Goal: Complete application form

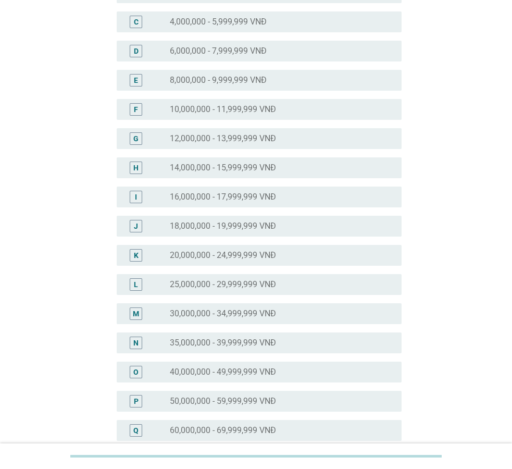
scroll to position [159, 0]
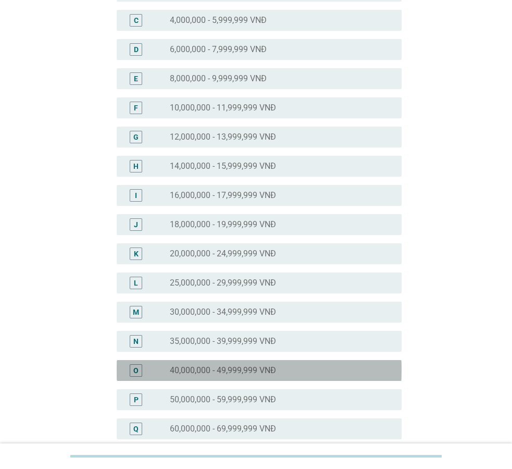
click at [213, 373] on label "40,000,000 - 49,999,999 VNĐ" at bounding box center [223, 370] width 106 height 10
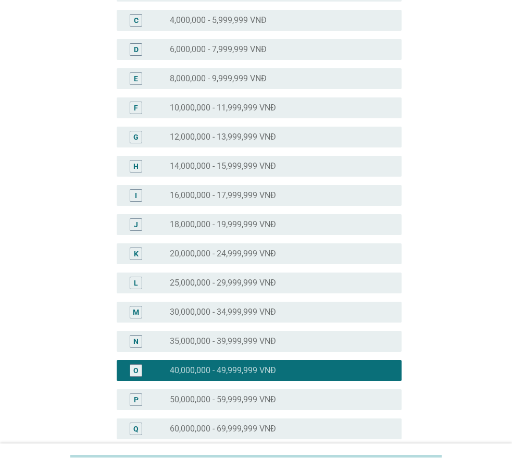
scroll to position [372, 0]
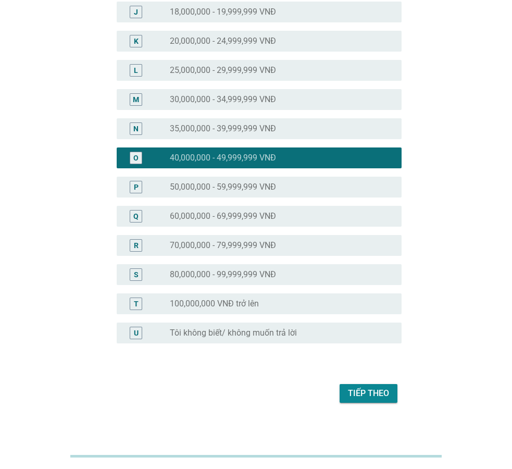
click at [380, 397] on div "Tiếp theo" at bounding box center [368, 393] width 41 height 13
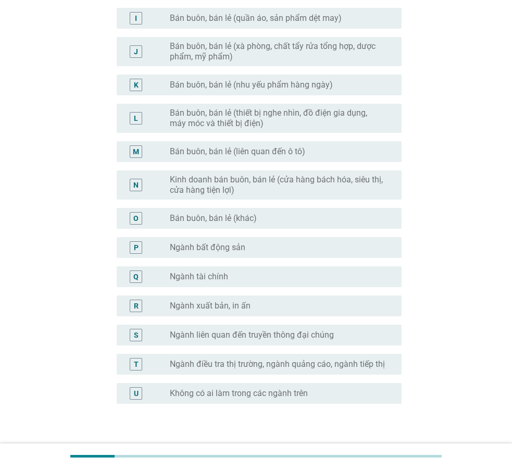
scroll to position [0, 0]
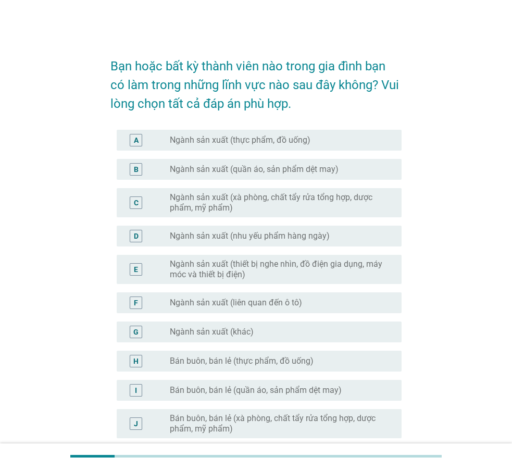
click at [328, 171] on label "Ngành sản xuất (quần áo, sản phẩm dệt may)" at bounding box center [254, 169] width 169 height 10
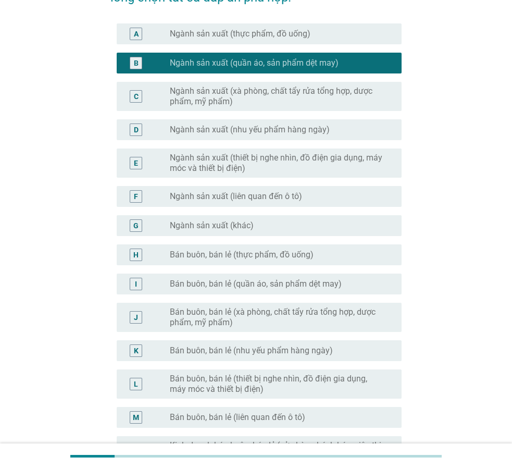
scroll to position [159, 0]
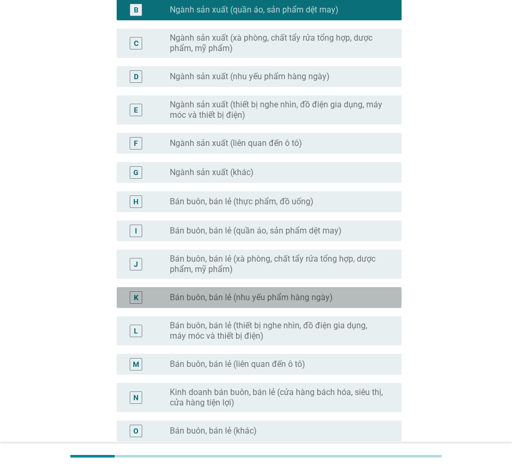
click at [305, 299] on label "Bán buôn, bán lẻ (nhu yếu phẩm hàng ngày)" at bounding box center [251, 297] width 163 height 10
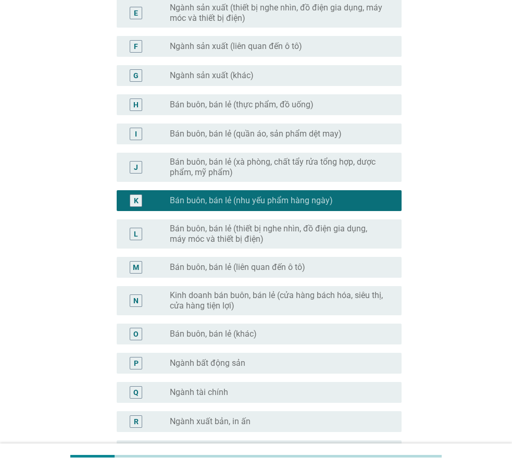
scroll to position [266, 0]
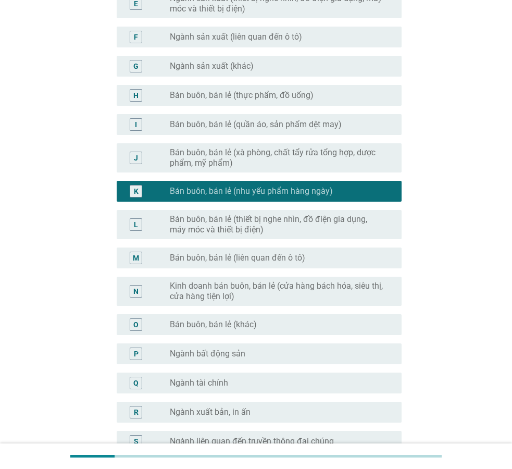
click at [242, 192] on label "Bán buôn, bán lẻ (nhu yếu phẩm hàng ngày)" at bounding box center [251, 191] width 163 height 10
click at [225, 323] on label "Bán buôn, bán lẻ (khác)" at bounding box center [213, 324] width 87 height 10
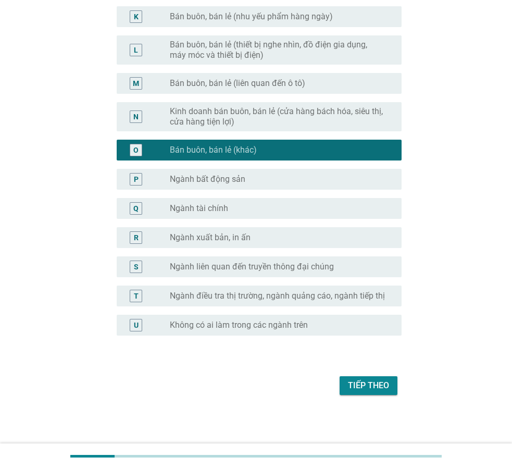
scroll to position [441, 0]
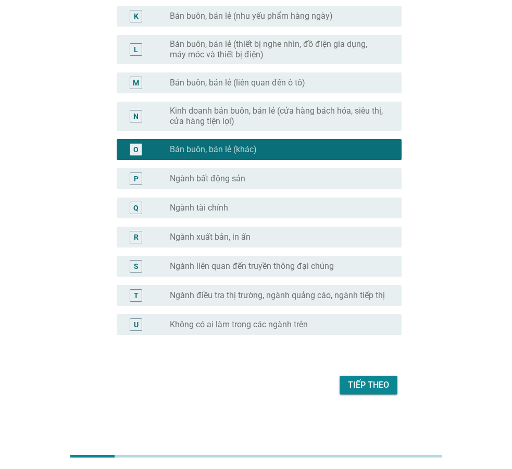
click at [278, 238] on div "radio_button_unchecked Ngành xuất bản, in [GEOGRAPHIC_DATA]" at bounding box center [277, 237] width 215 height 10
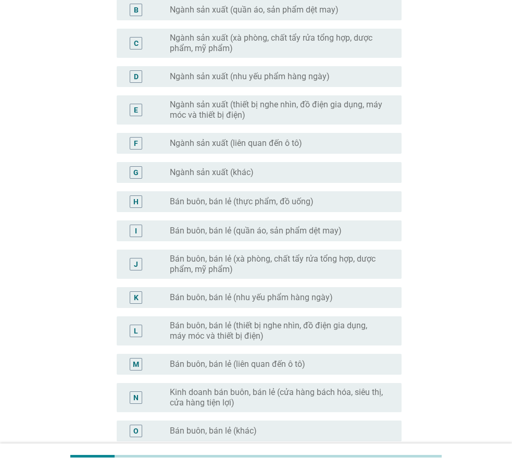
scroll to position [16, 0]
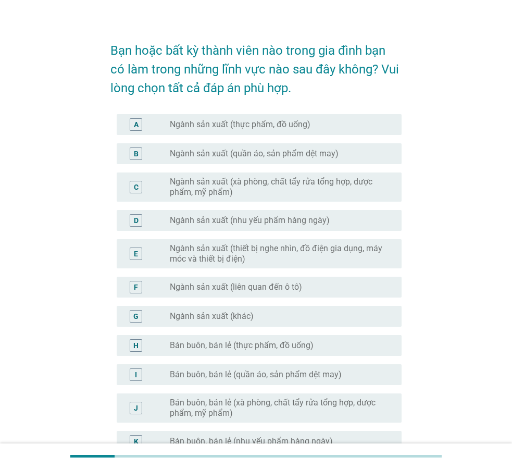
click at [63, 244] on div "Bạn hoặc bất kỳ thành viên nào trong gia đình bạn có làm trong những lĩnh vực n…" at bounding box center [256, 426] width 462 height 809
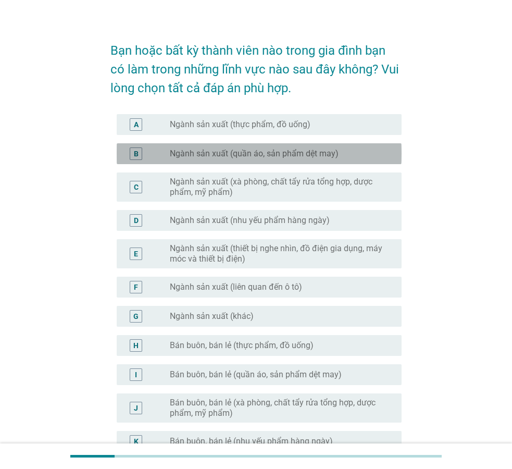
click at [316, 159] on div "radio_button_unchecked Ngành sản xuất (quần áo, sản phẩm dệt may)" at bounding box center [282, 153] width 224 height 13
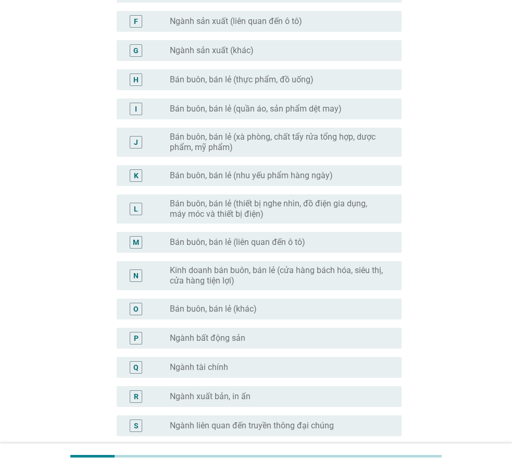
scroll to position [441, 0]
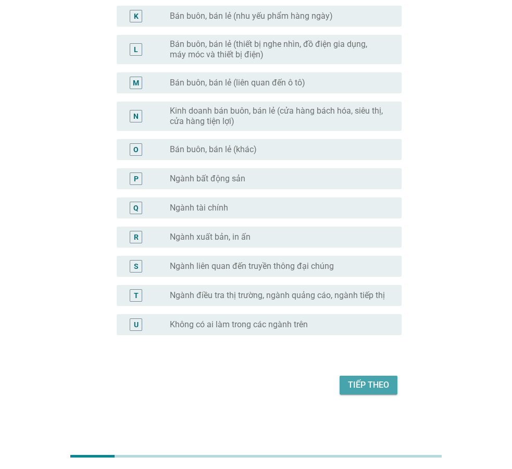
click at [370, 376] on button "Tiếp theo" at bounding box center [369, 385] width 58 height 19
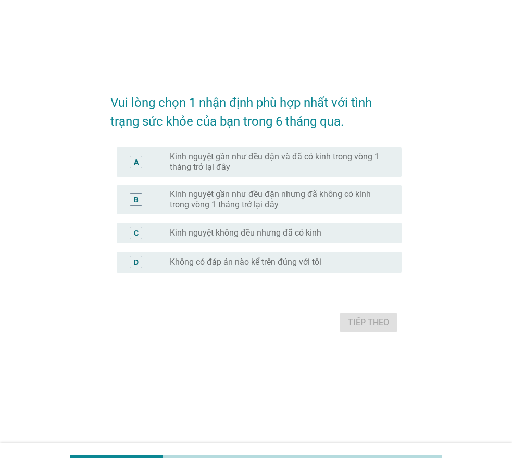
scroll to position [0, 0]
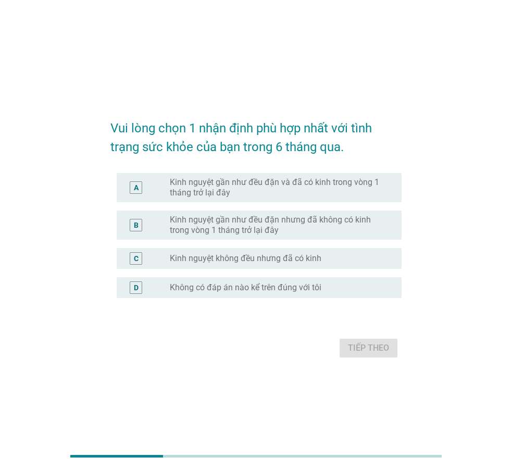
click at [308, 187] on label "Kinh nguyệt gần như đều đặn và đã có kinh trong vòng 1 tháng trở lại đây" at bounding box center [277, 187] width 215 height 21
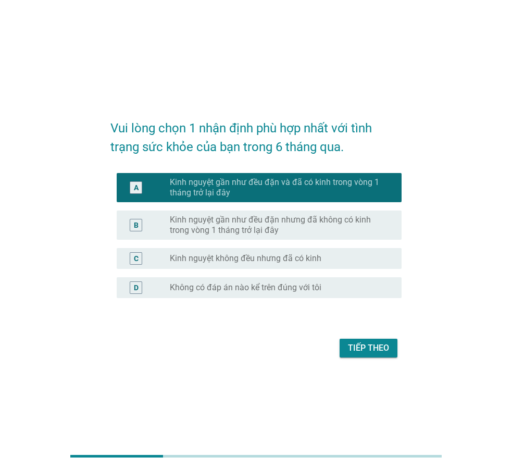
click at [390, 351] on button "Tiếp theo" at bounding box center [369, 348] width 58 height 19
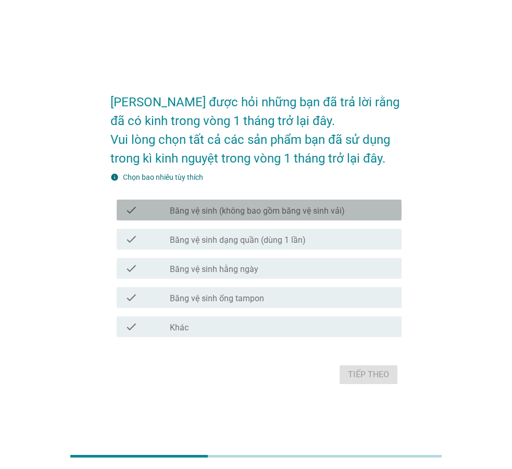
click at [314, 210] on label "Băng vệ sinh (không bao gồm băng vệ sinh vải)" at bounding box center [257, 211] width 175 height 10
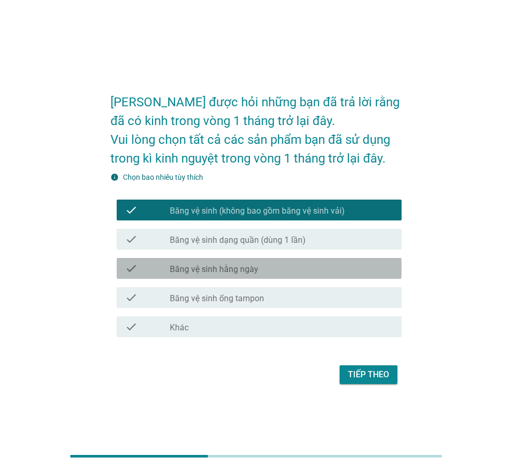
click at [272, 265] on div "check_box_outline_blank Băng vệ sinh hằng ngày" at bounding box center [282, 268] width 224 height 13
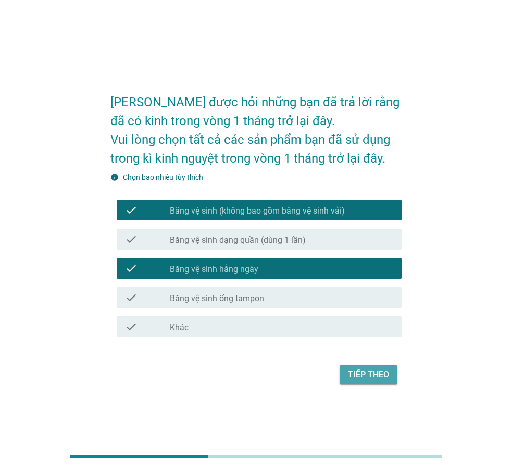
click at [369, 381] on button "Tiếp theo" at bounding box center [369, 374] width 58 height 19
